Goal: Go to known website: Access a specific website the user already knows

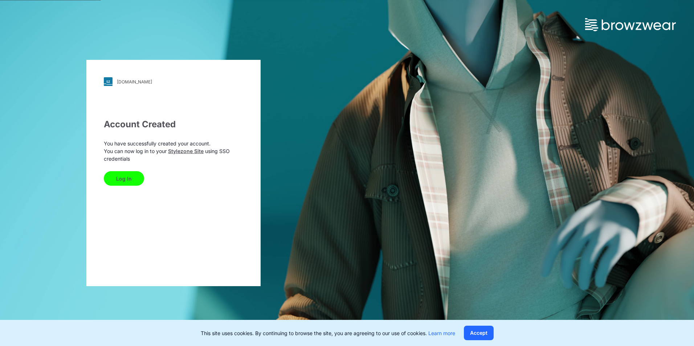
drag, startPoint x: 125, startPoint y: 178, endPoint x: 312, endPoint y: 249, distance: 200.4
click at [125, 179] on button "Log In" at bounding box center [124, 178] width 40 height 15
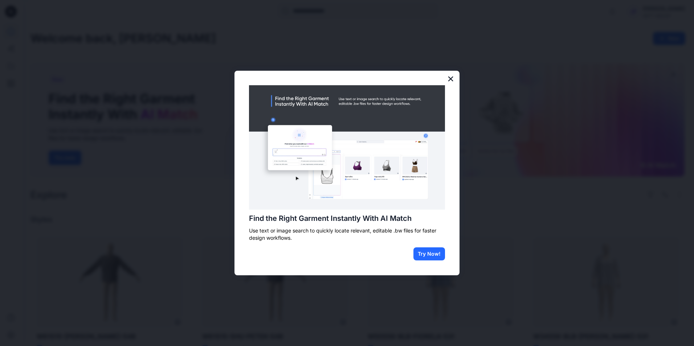
click at [450, 81] on button "×" at bounding box center [450, 79] width 7 height 12
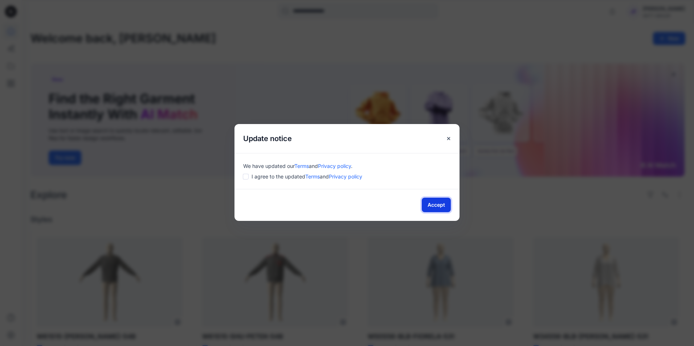
click at [436, 206] on button "Accept" at bounding box center [436, 205] width 29 height 15
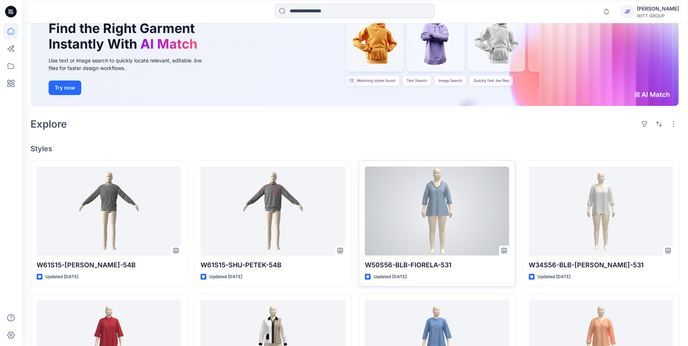
scroll to position [73, 0]
